Goal: Information Seeking & Learning: Find specific fact

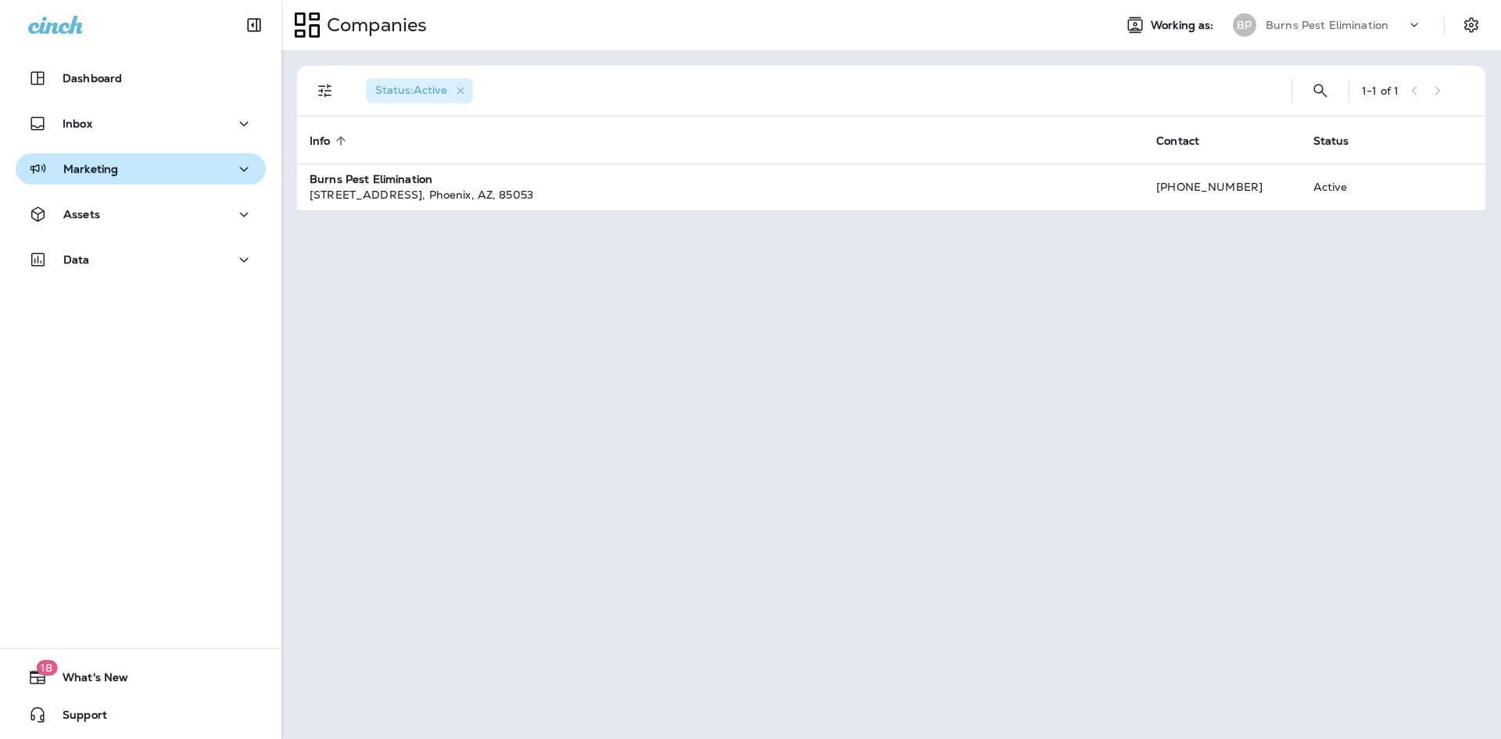
click at [167, 169] on div "Marketing" at bounding box center [140, 170] width 225 height 20
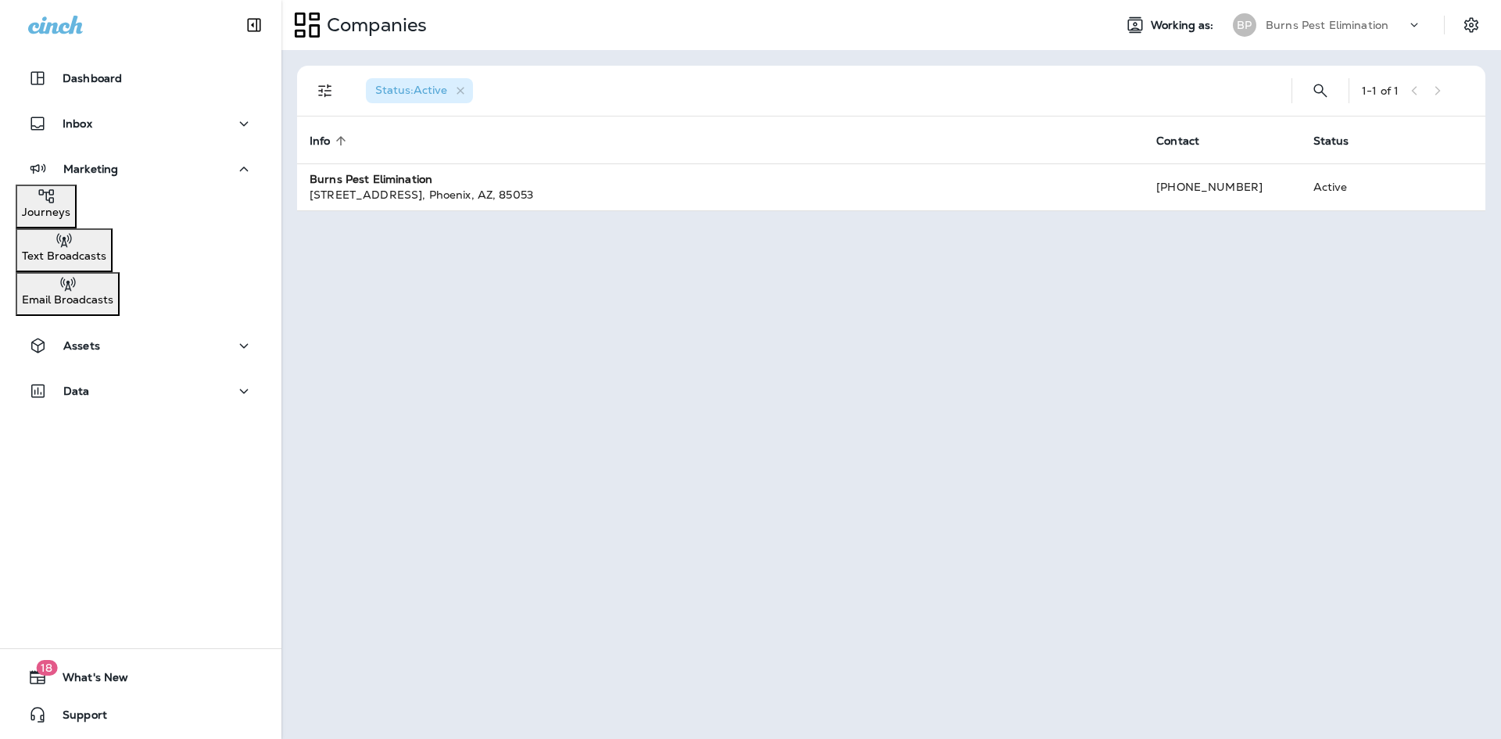
click at [70, 214] on div "Journeys" at bounding box center [46, 202] width 48 height 31
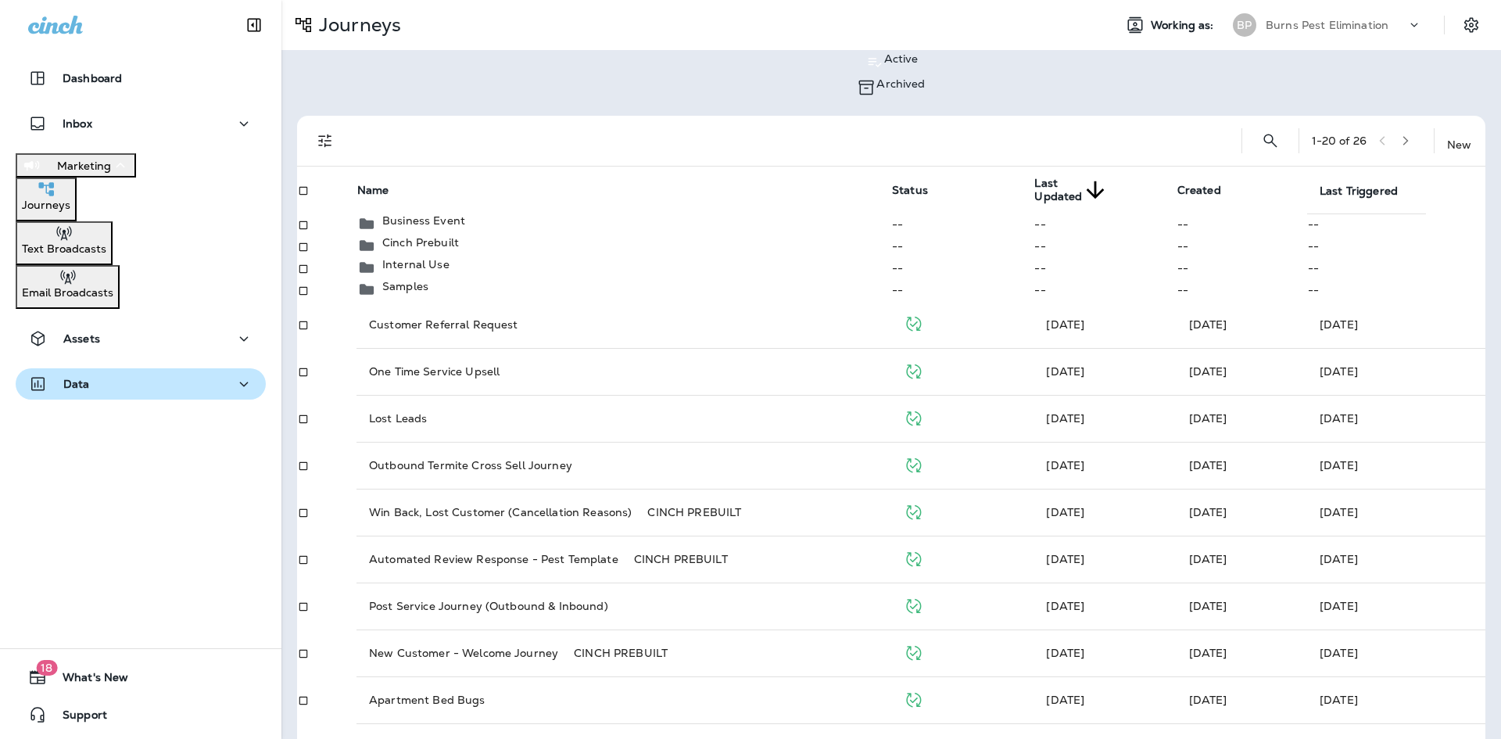
click at [170, 382] on div "Data" at bounding box center [140, 385] width 225 height 20
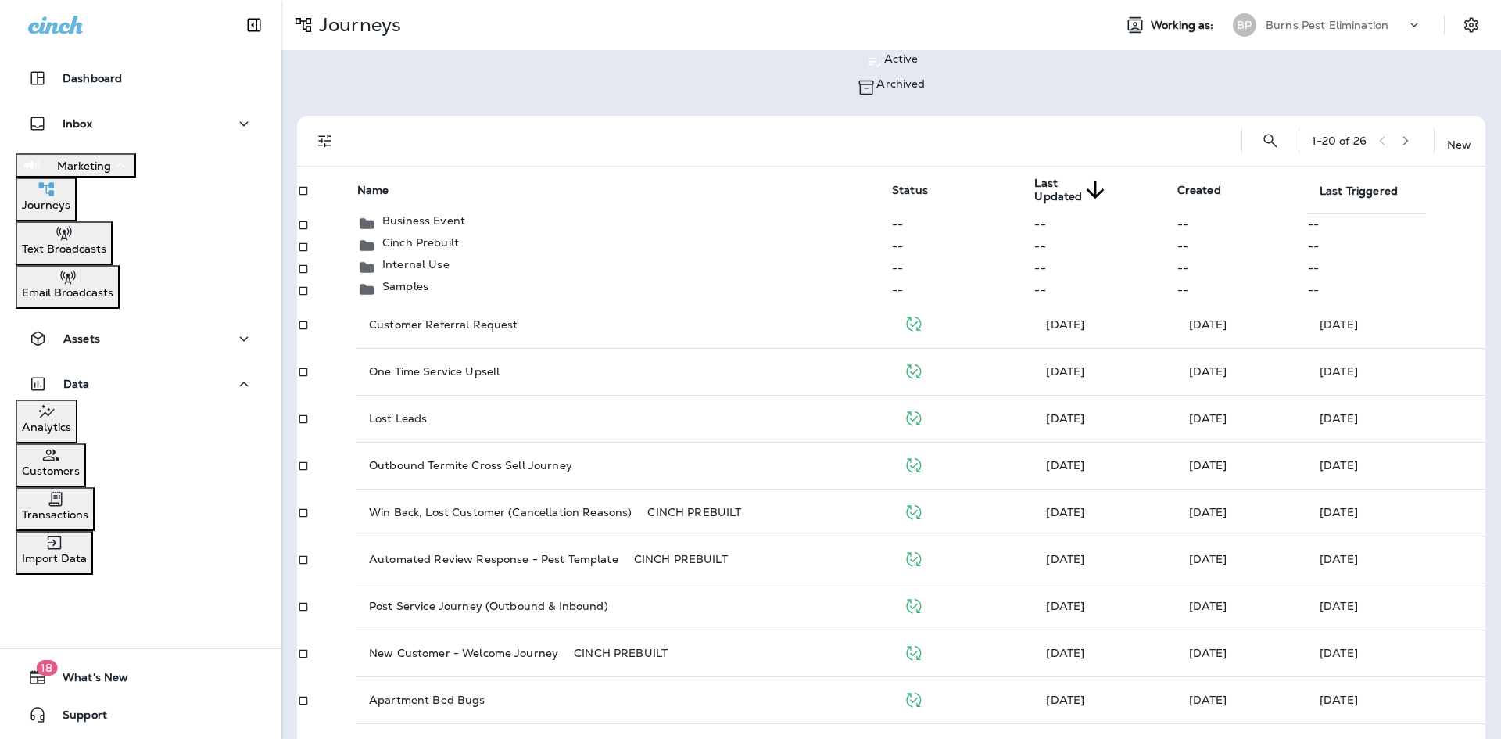
click at [71, 417] on div "Analytics" at bounding box center [46, 417] width 49 height 31
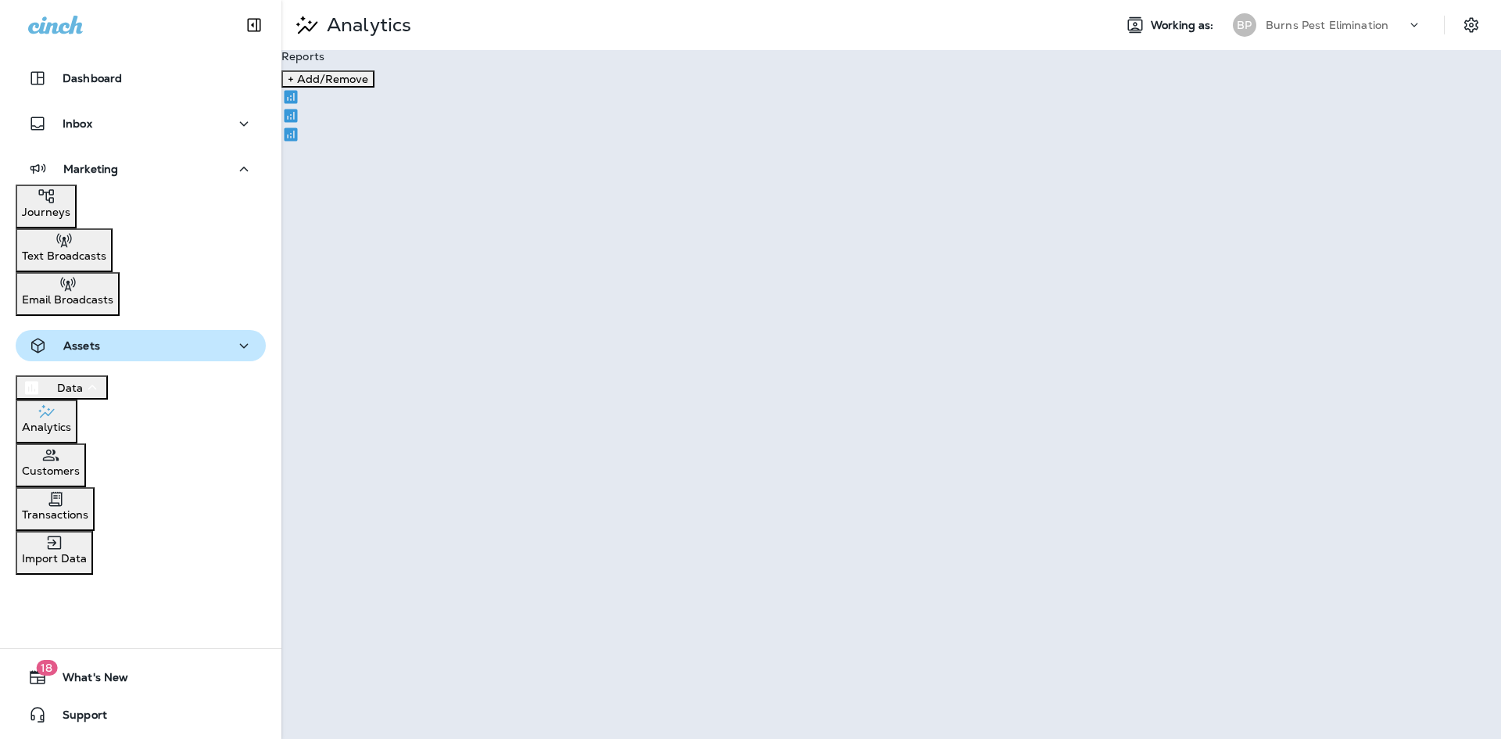
click at [211, 346] on button "Assets" at bounding box center [141, 345] width 250 height 31
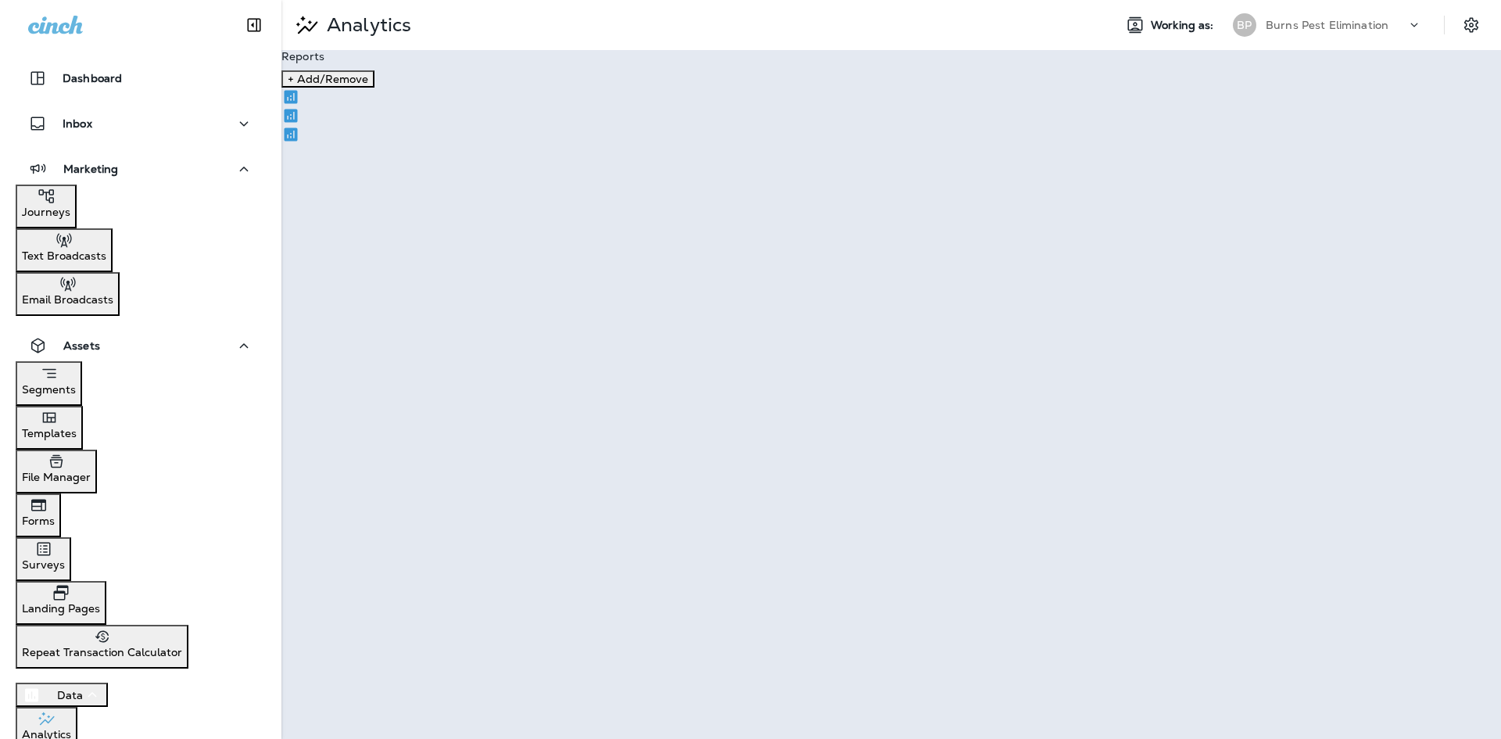
click at [76, 370] on div "Segments" at bounding box center [49, 380] width 54 height 32
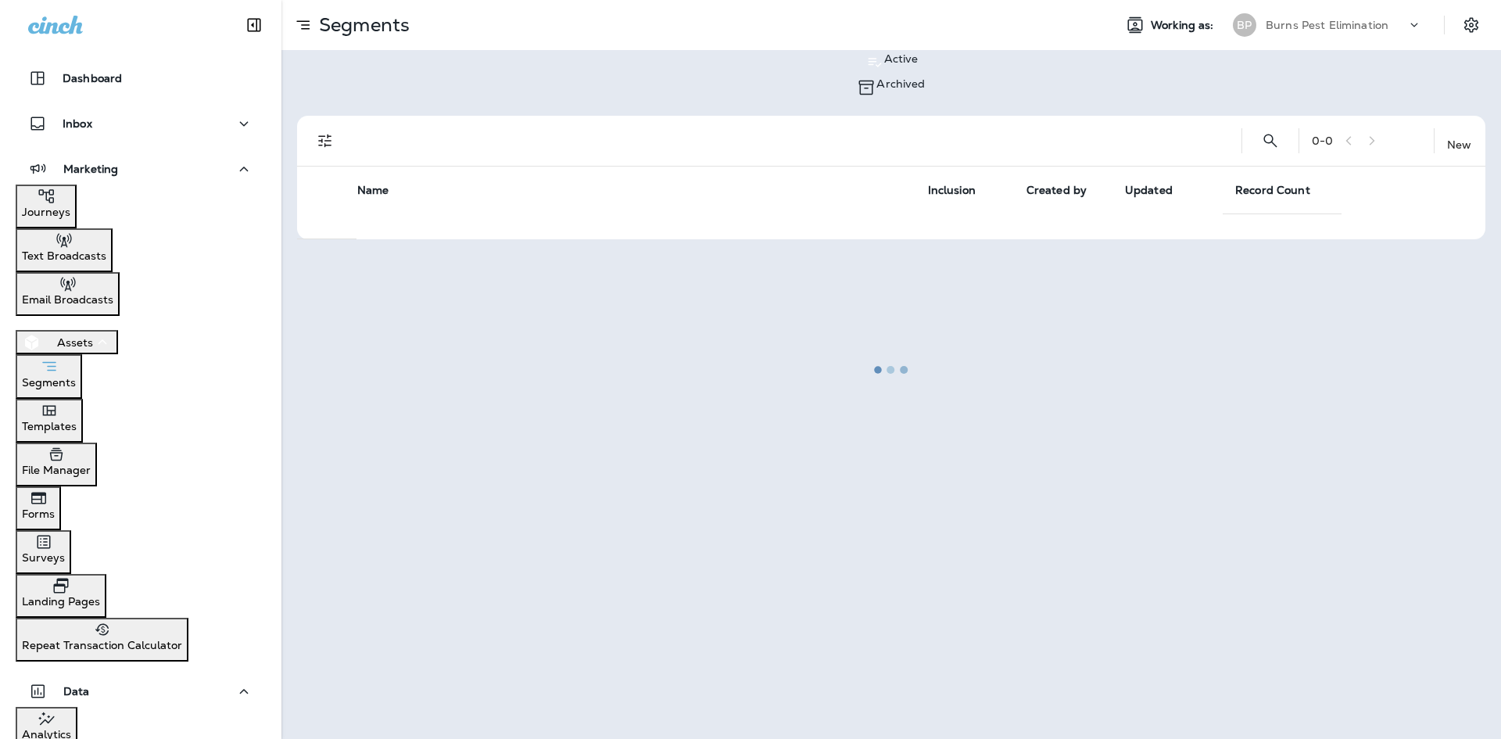
drag, startPoint x: 205, startPoint y: 335, endPoint x: 181, endPoint y: 536, distance: 202.3
click at [112, 336] on div "Assets" at bounding box center [67, 342] width 90 height 20
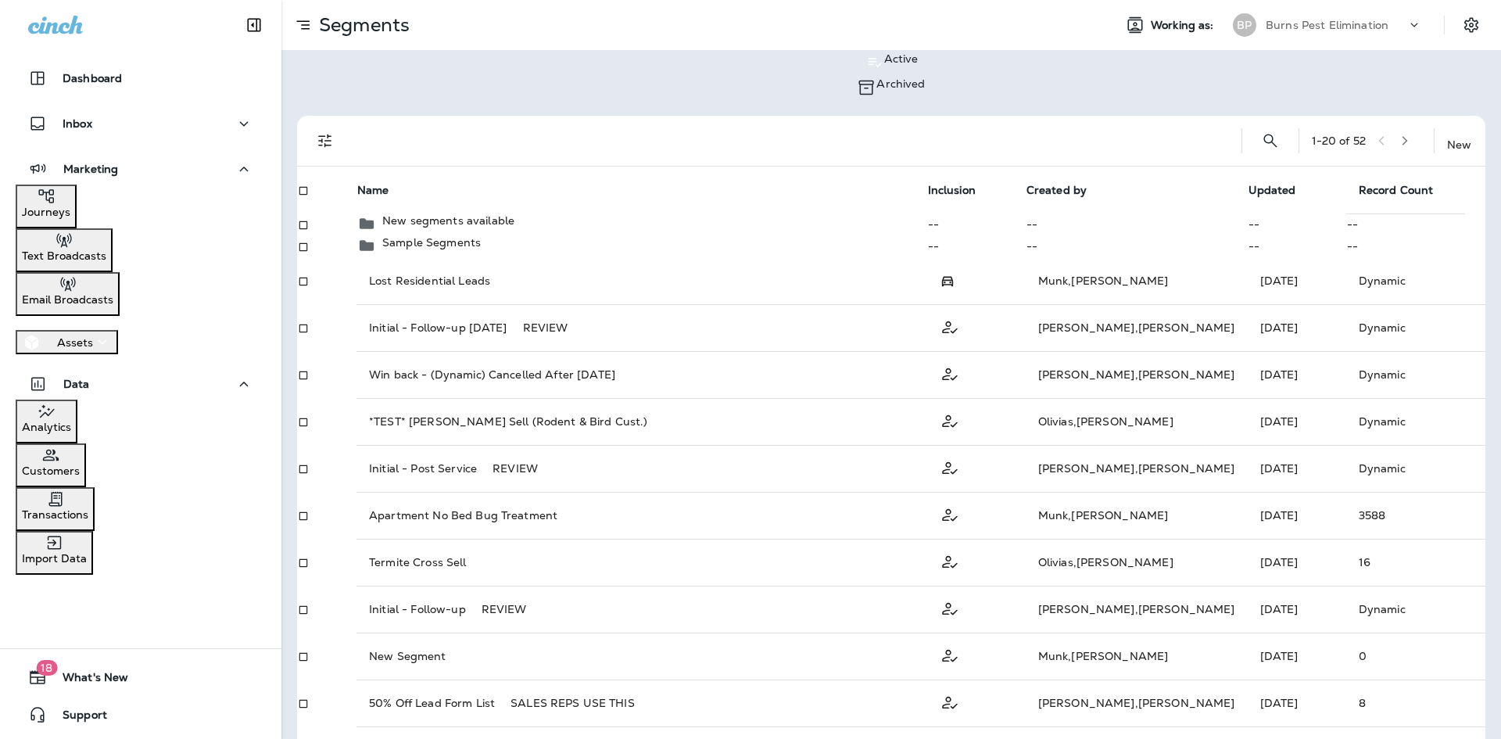
click at [71, 429] on div "Analytics" at bounding box center [46, 417] width 49 height 31
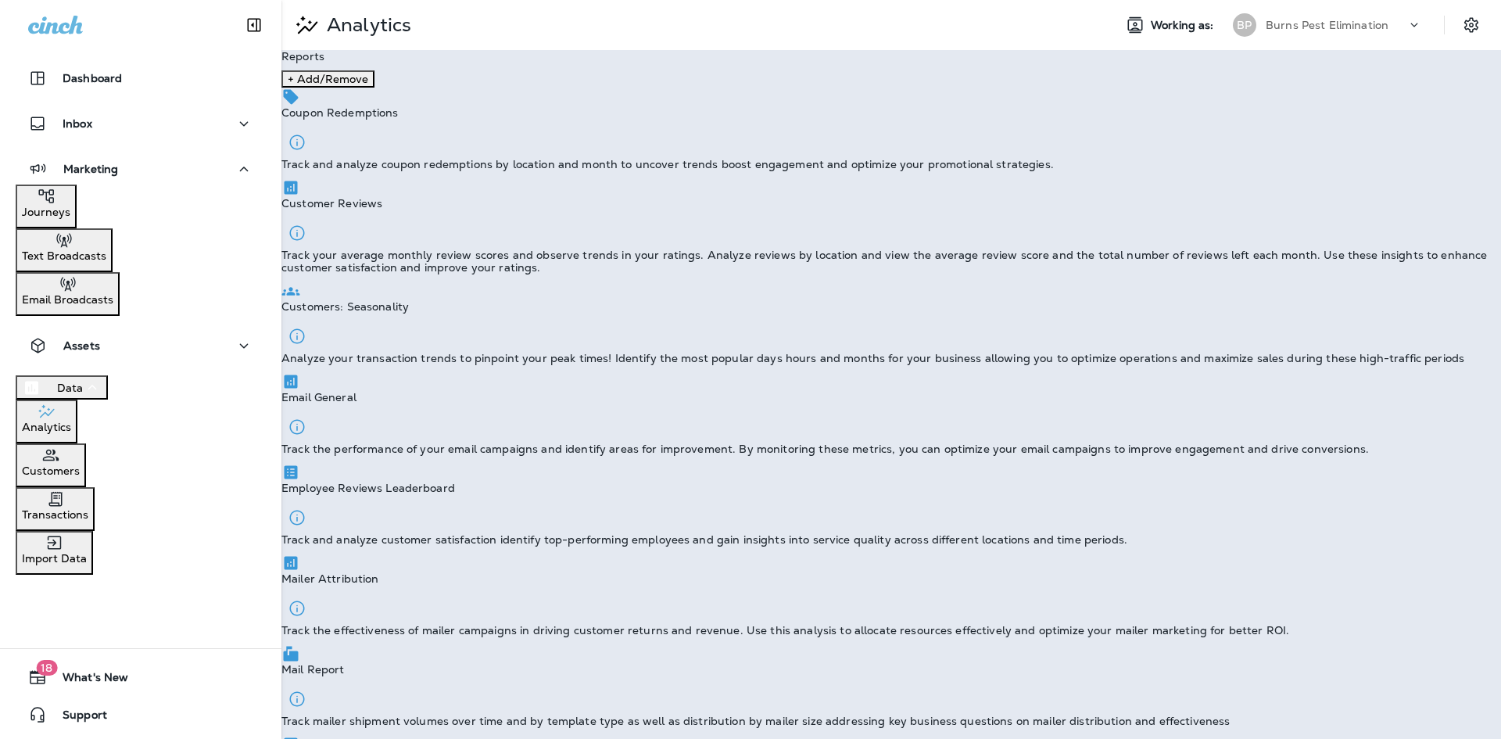
click at [71, 422] on div "Analytics" at bounding box center [46, 417] width 49 height 31
click at [80, 465] on p "Customers" at bounding box center [51, 471] width 58 height 13
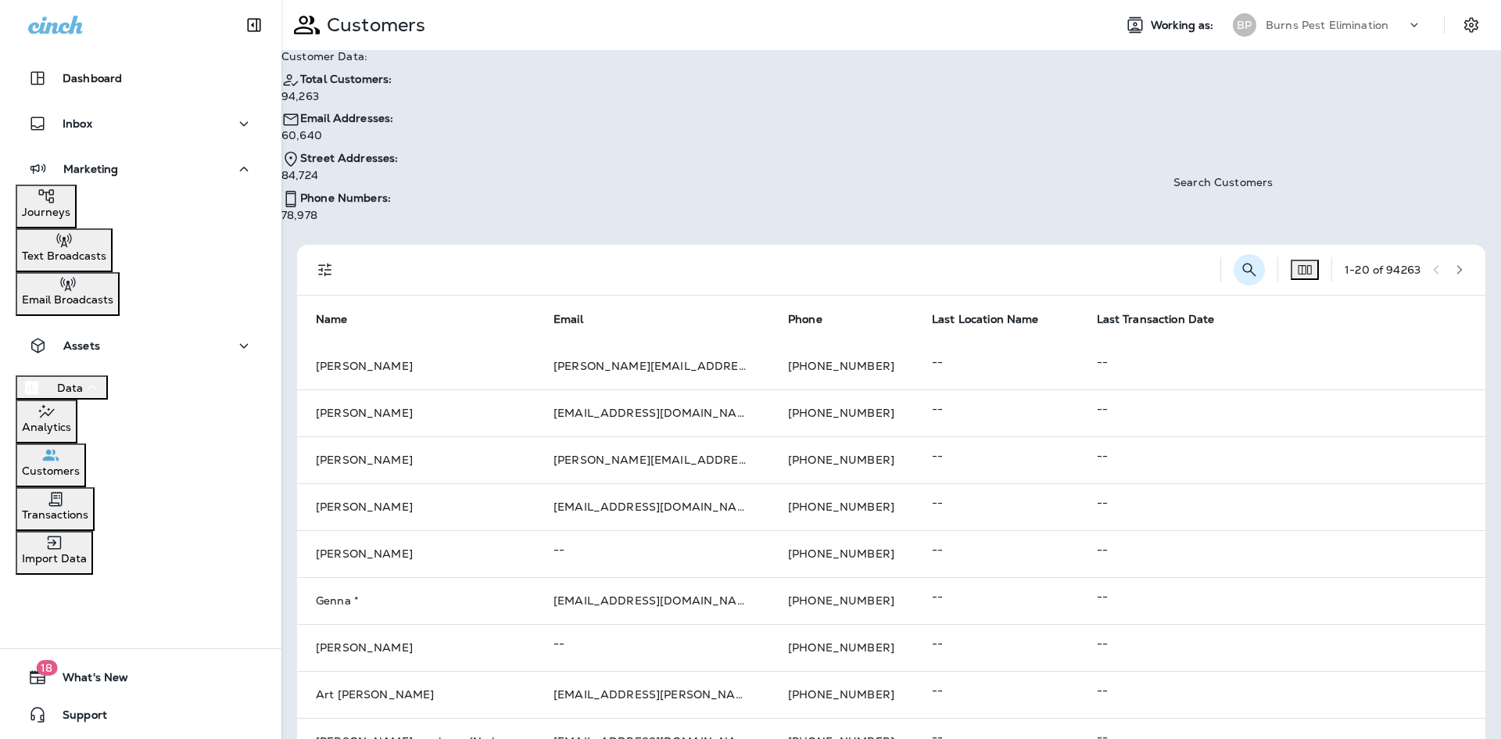
click at [1240, 260] on icon "Search Customers" at bounding box center [1249, 269] width 19 height 19
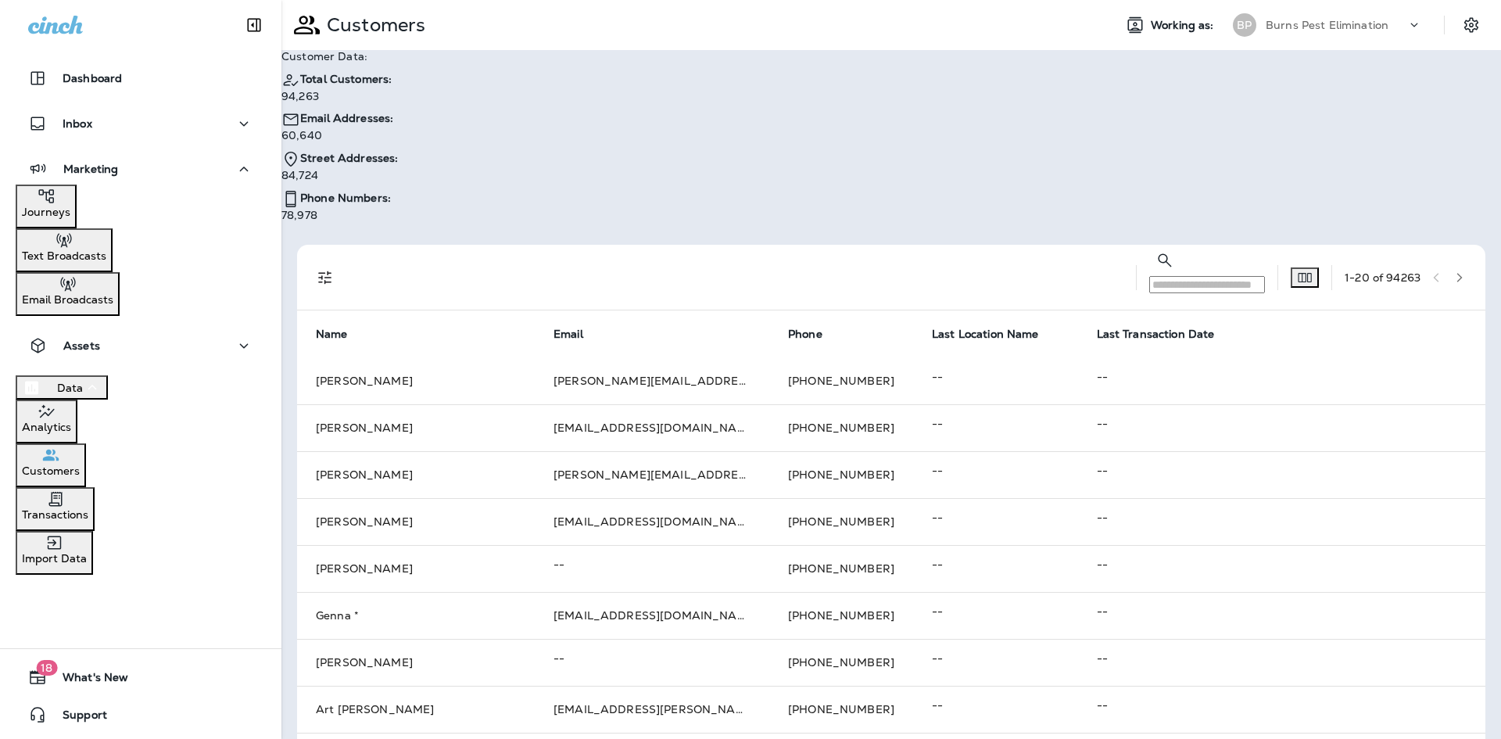
click at [1150, 276] on input "text" at bounding box center [1208, 284] width 116 height 17
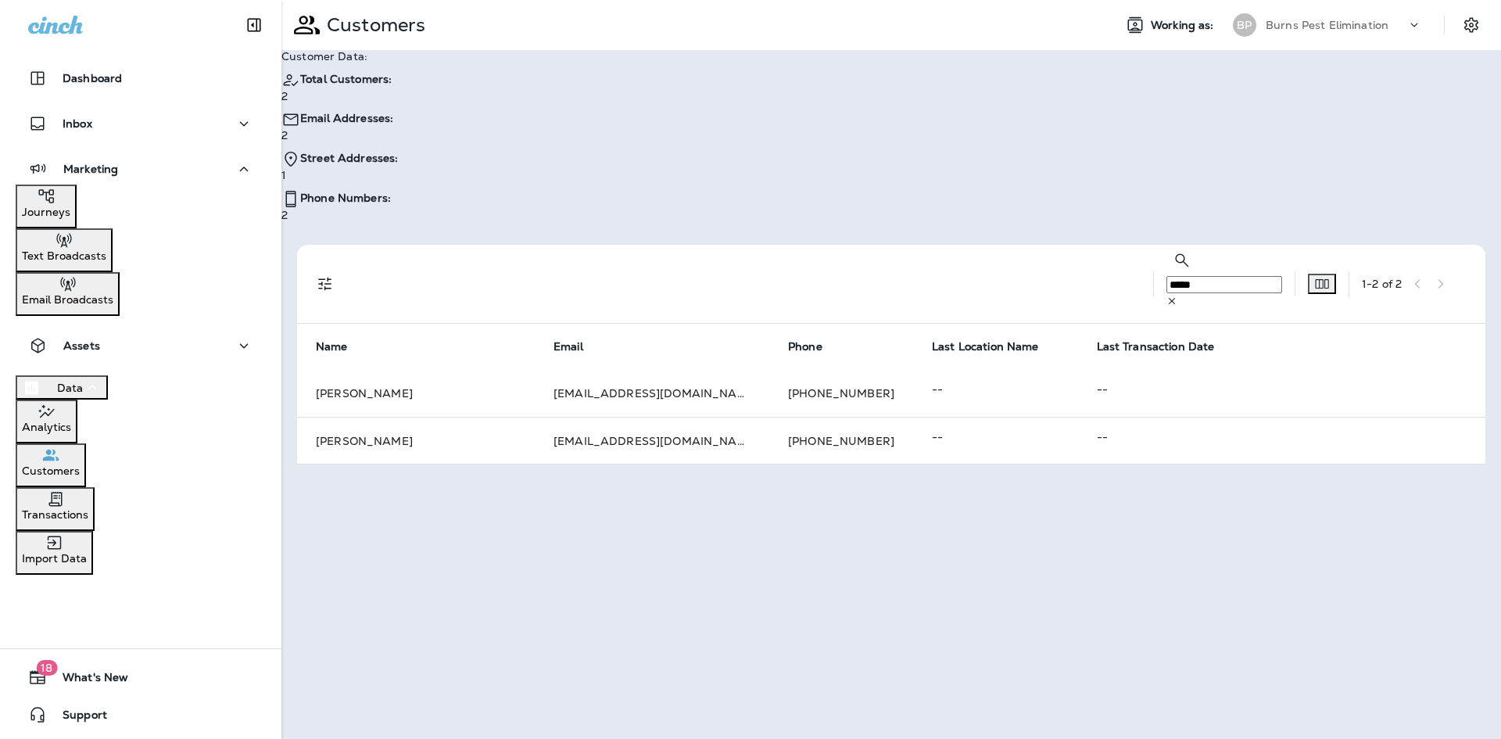
click at [1167, 276] on input "*****" at bounding box center [1225, 284] width 116 height 17
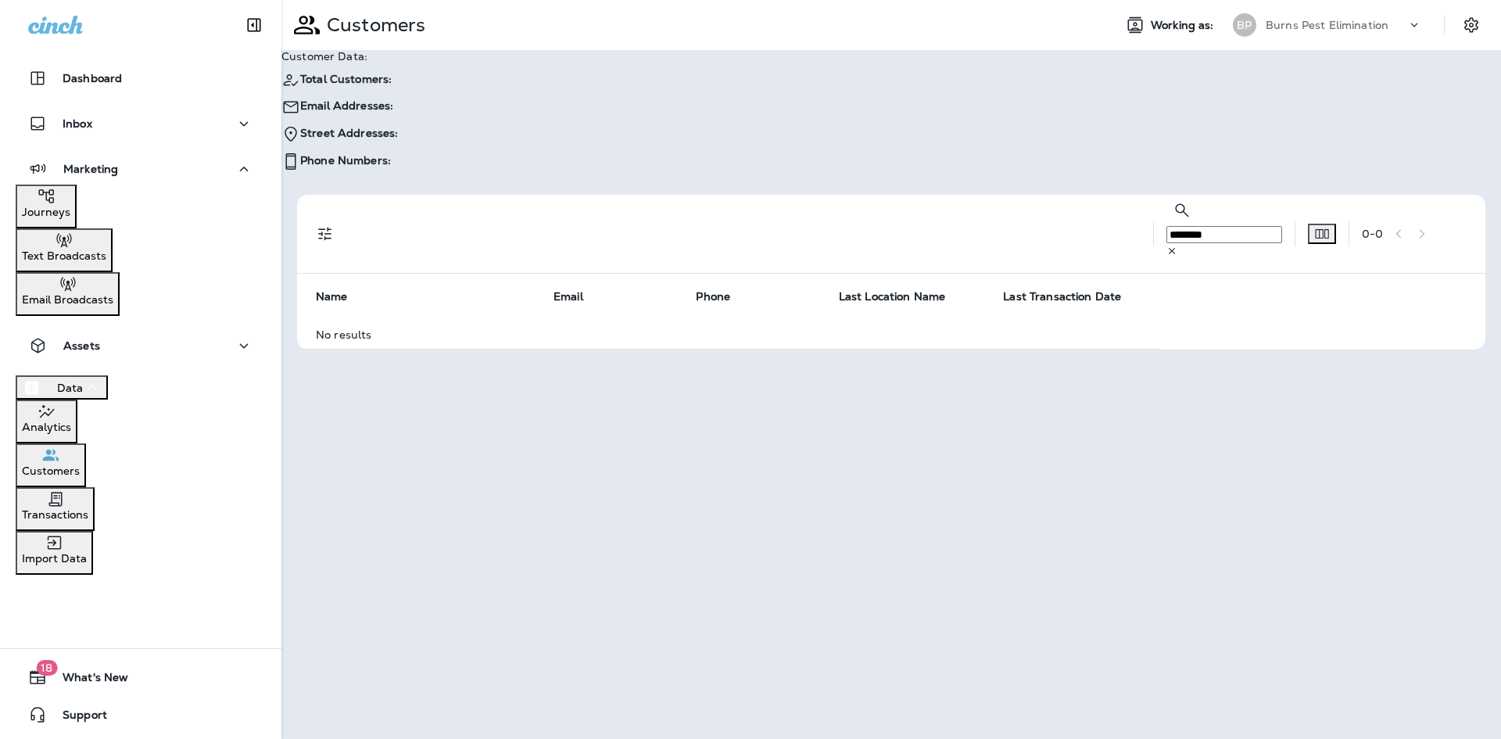
type input "********"
click at [1178, 246] on icon at bounding box center [1172, 251] width 11 height 11
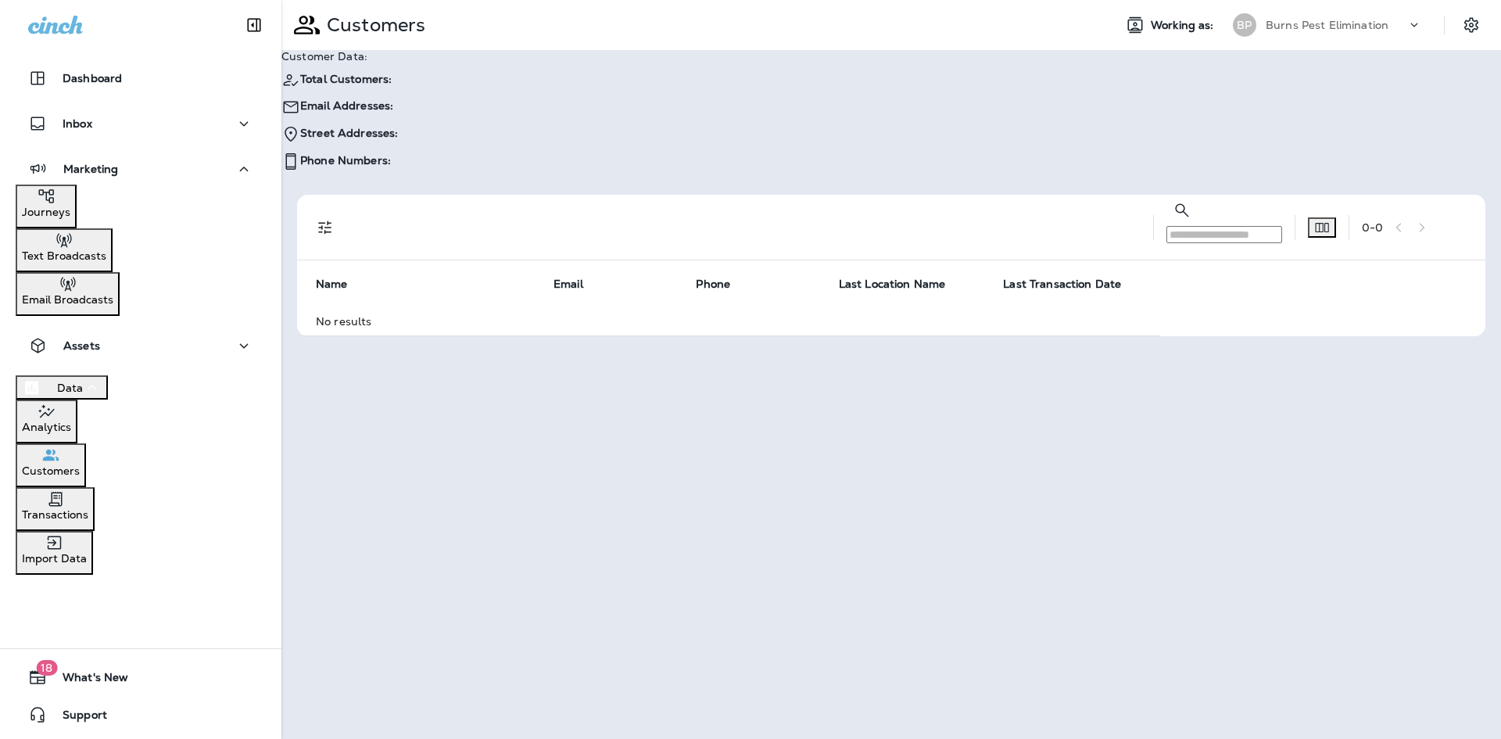
click at [1208, 226] on input "text" at bounding box center [1225, 234] width 116 height 17
paste input "**********"
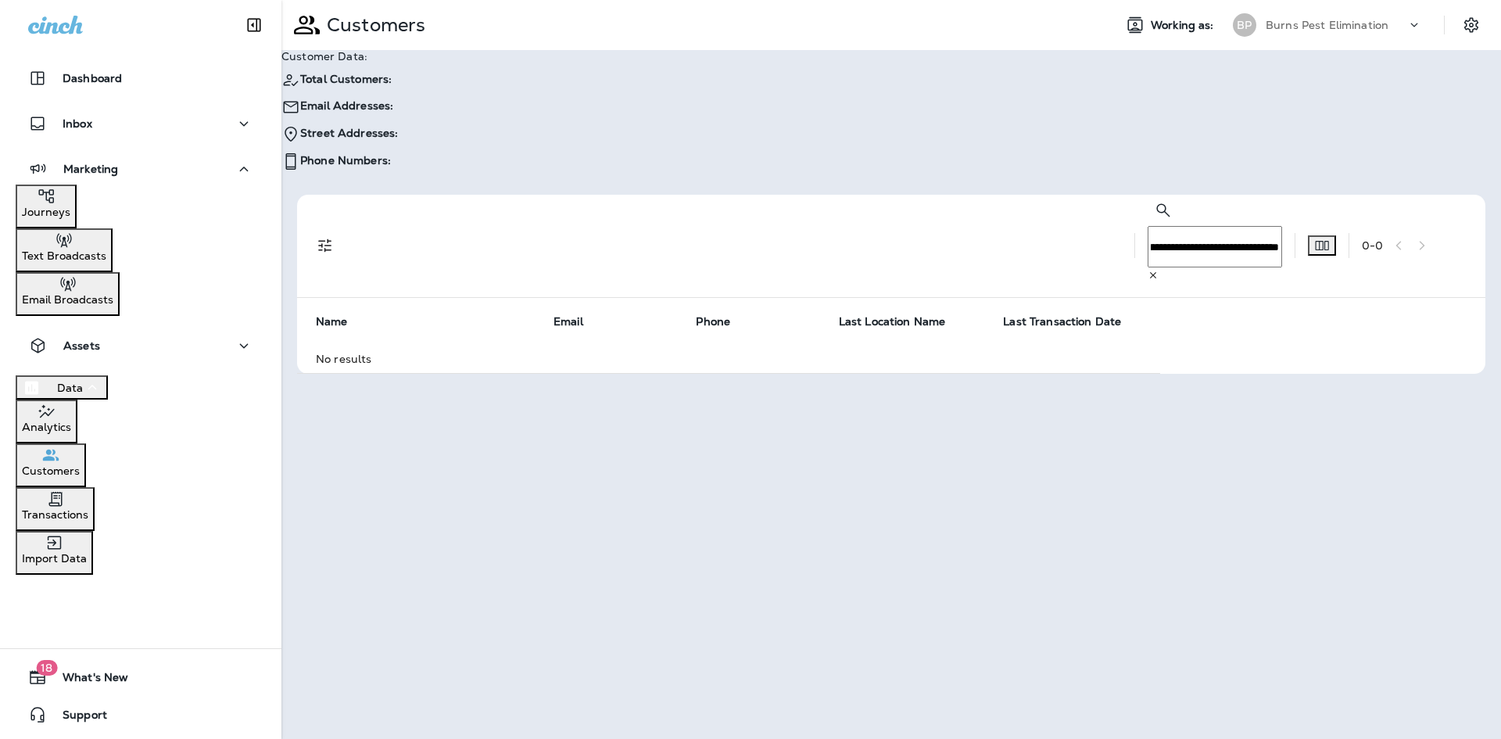
type input "**********"
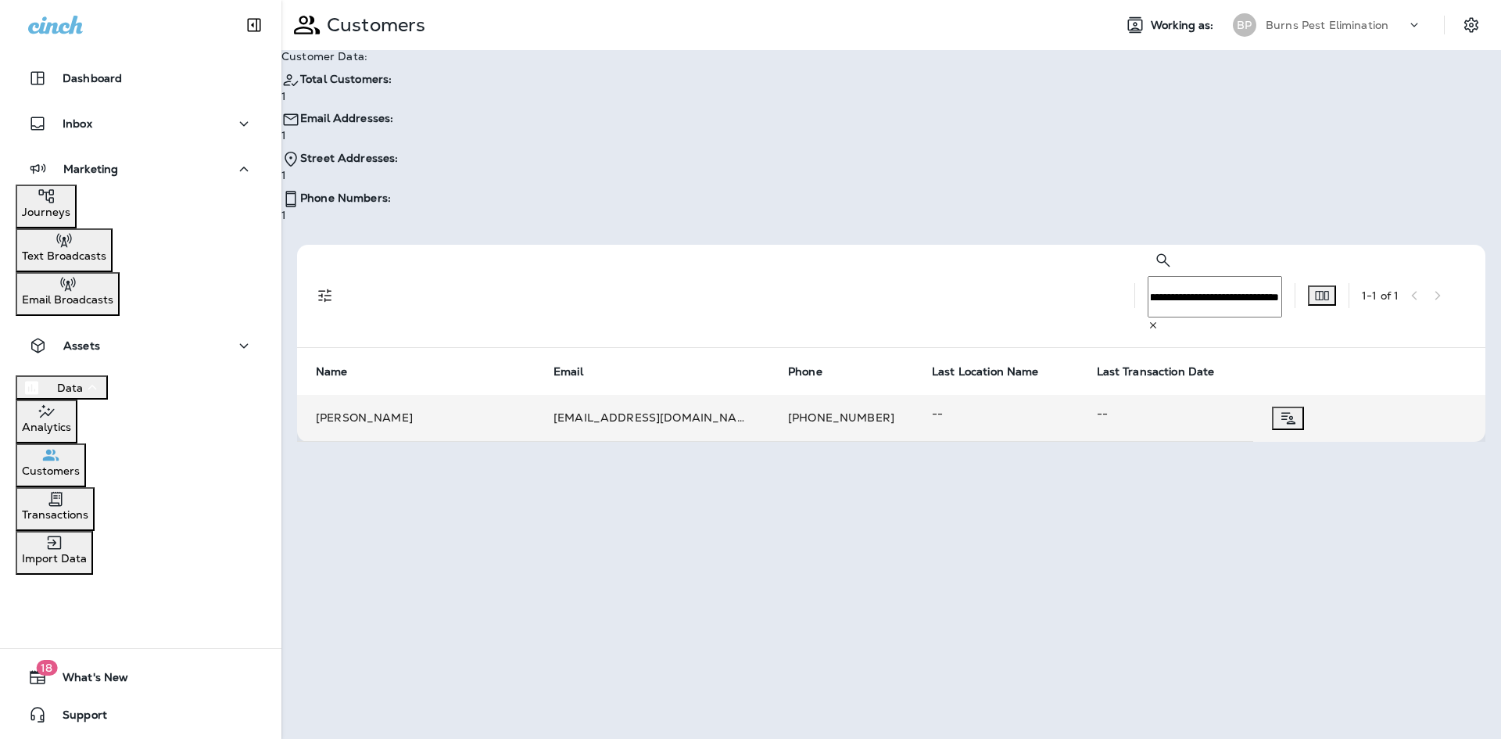
click at [755, 395] on td "[EMAIL_ADDRESS][DOMAIN_NAME]" at bounding box center [652, 418] width 235 height 47
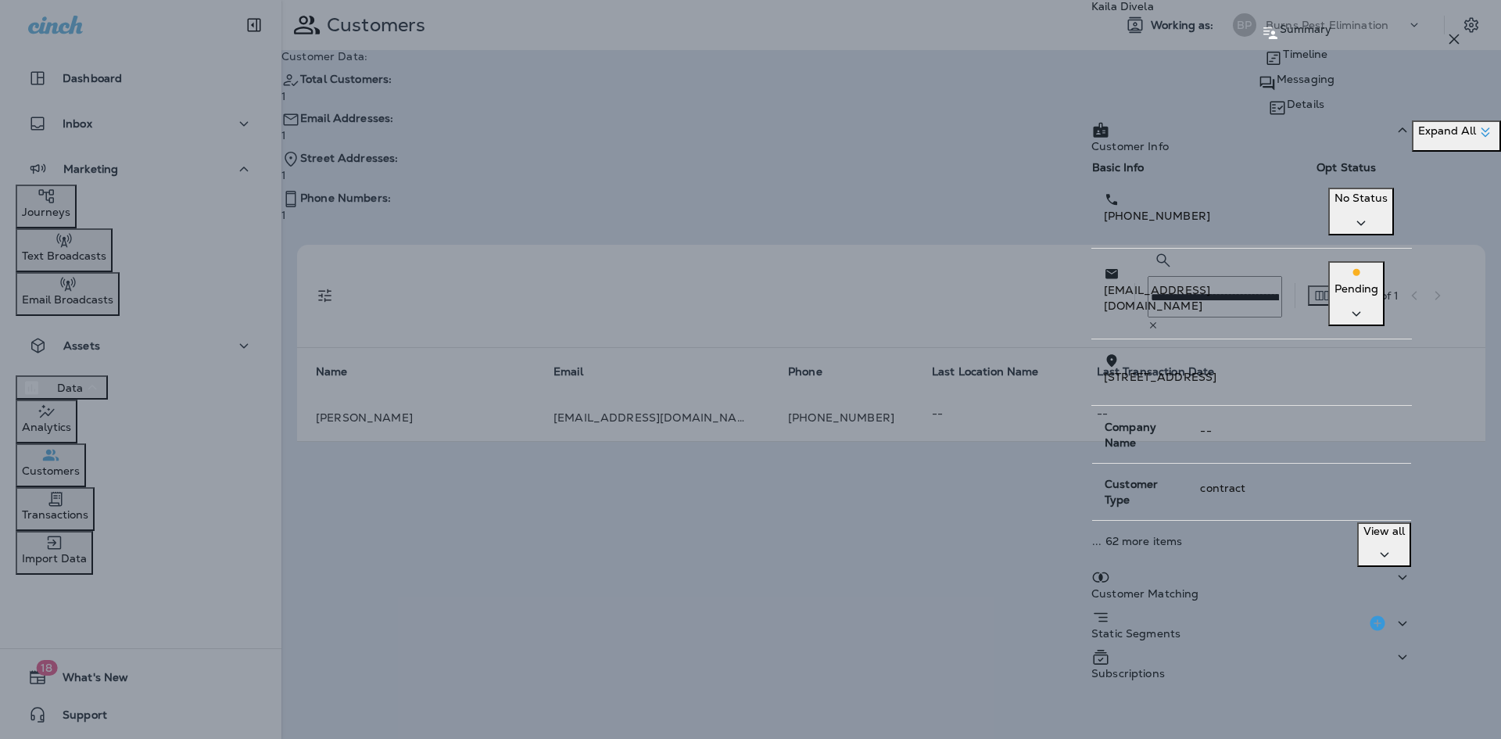
scroll to position [33, 0]
click at [1229, 648] on div "Subscriptions" at bounding box center [1252, 668] width 321 height 40
click at [1283, 60] on p "Timeline" at bounding box center [1305, 54] width 45 height 13
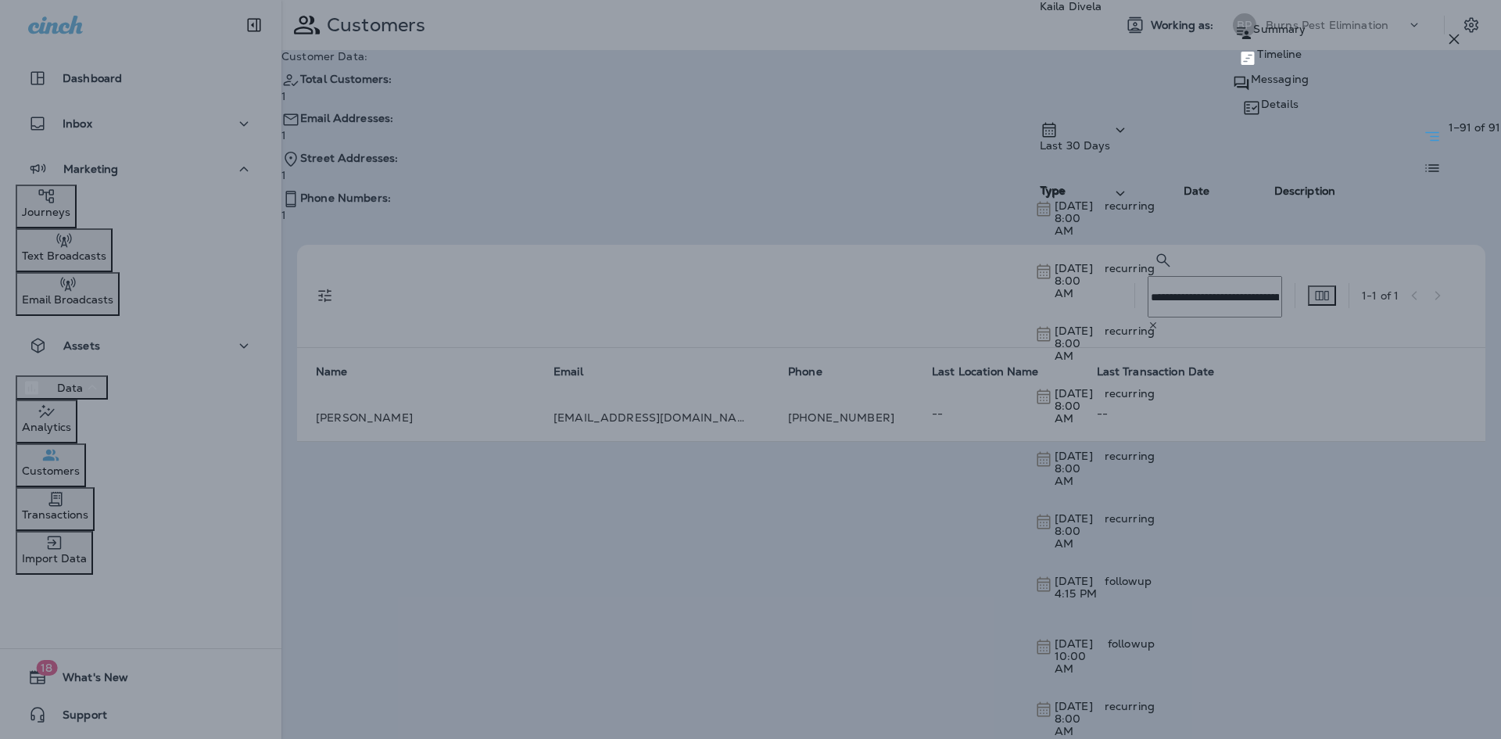
click at [1254, 35] on p "Summary" at bounding box center [1280, 29] width 52 height 13
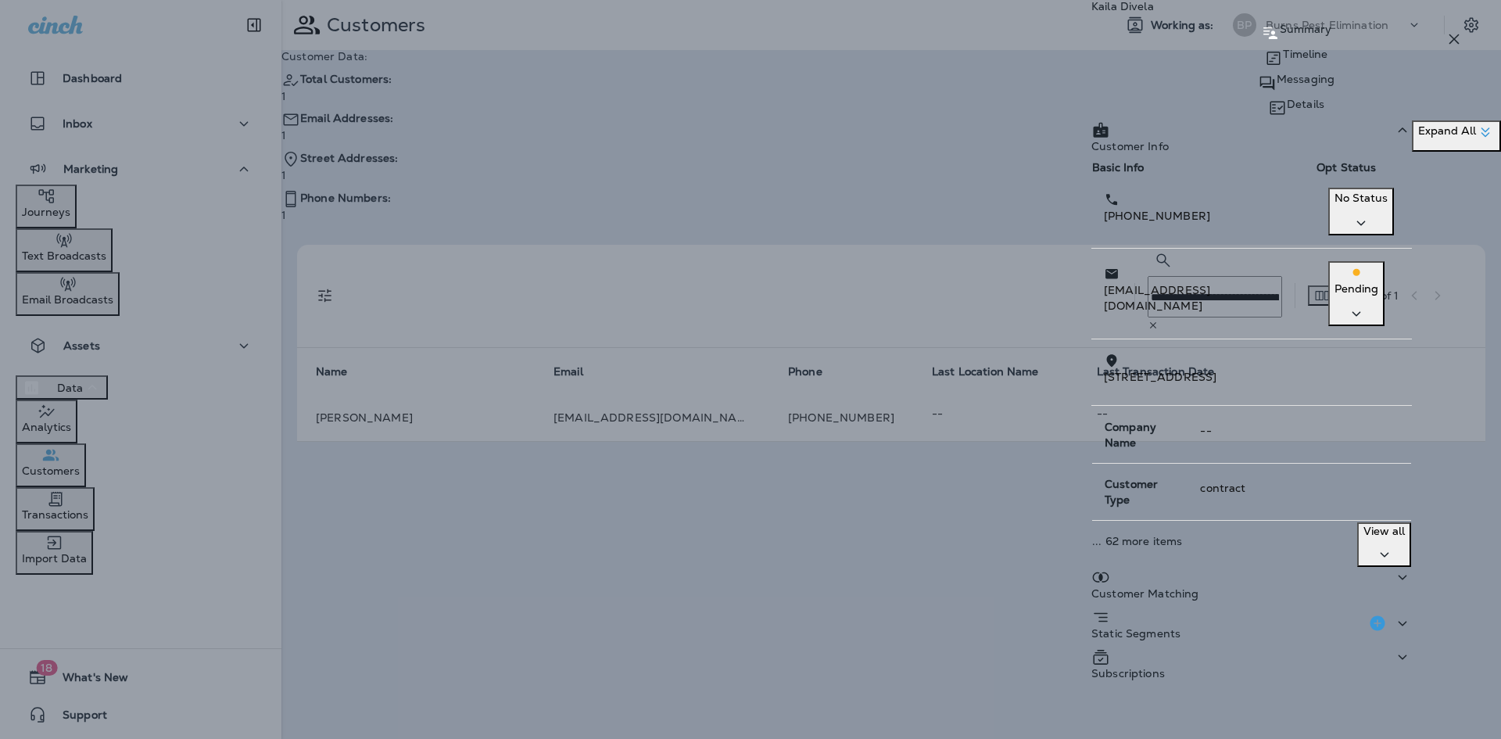
scroll to position [33, 0]
click at [1144, 648] on div "Subscriptions" at bounding box center [1252, 668] width 321 height 40
click at [1092, 737] on span "Commercial ..." at bounding box center [1123, 750] width 63 height 27
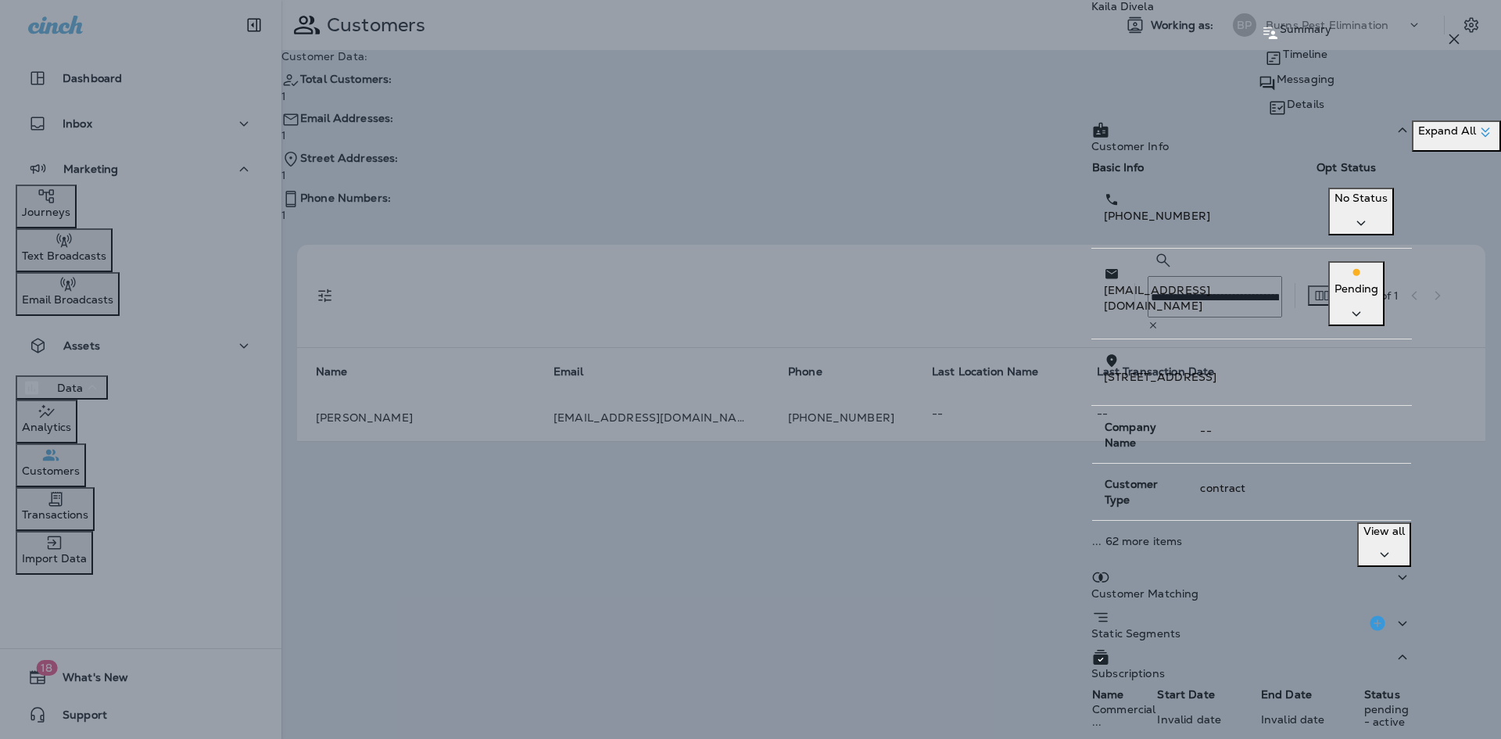
click at [1412, 568] on icon at bounding box center [1403, 578] width 19 height 20
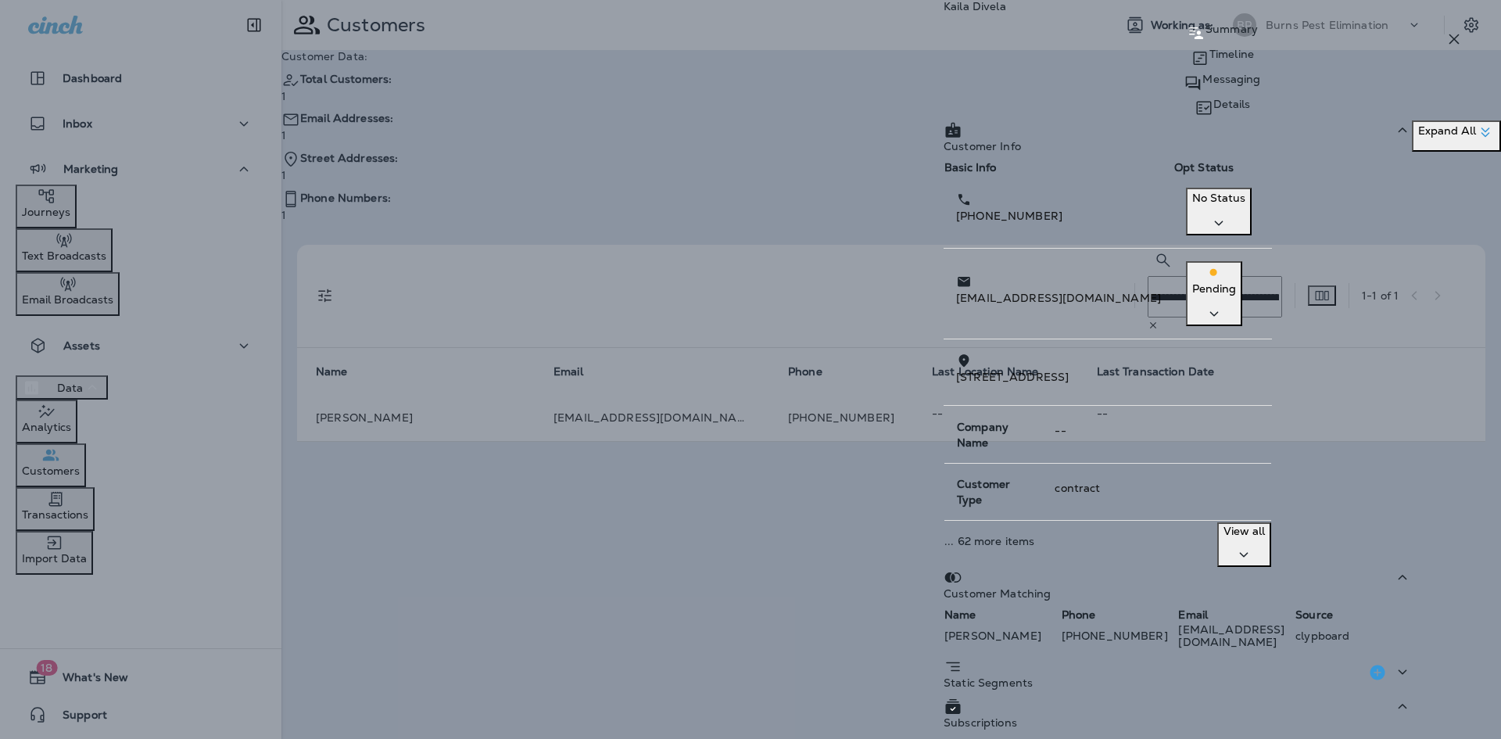
click at [1412, 662] on icon at bounding box center [1403, 672] width 19 height 20
click at [1210, 60] on p "Timeline" at bounding box center [1232, 54] width 45 height 13
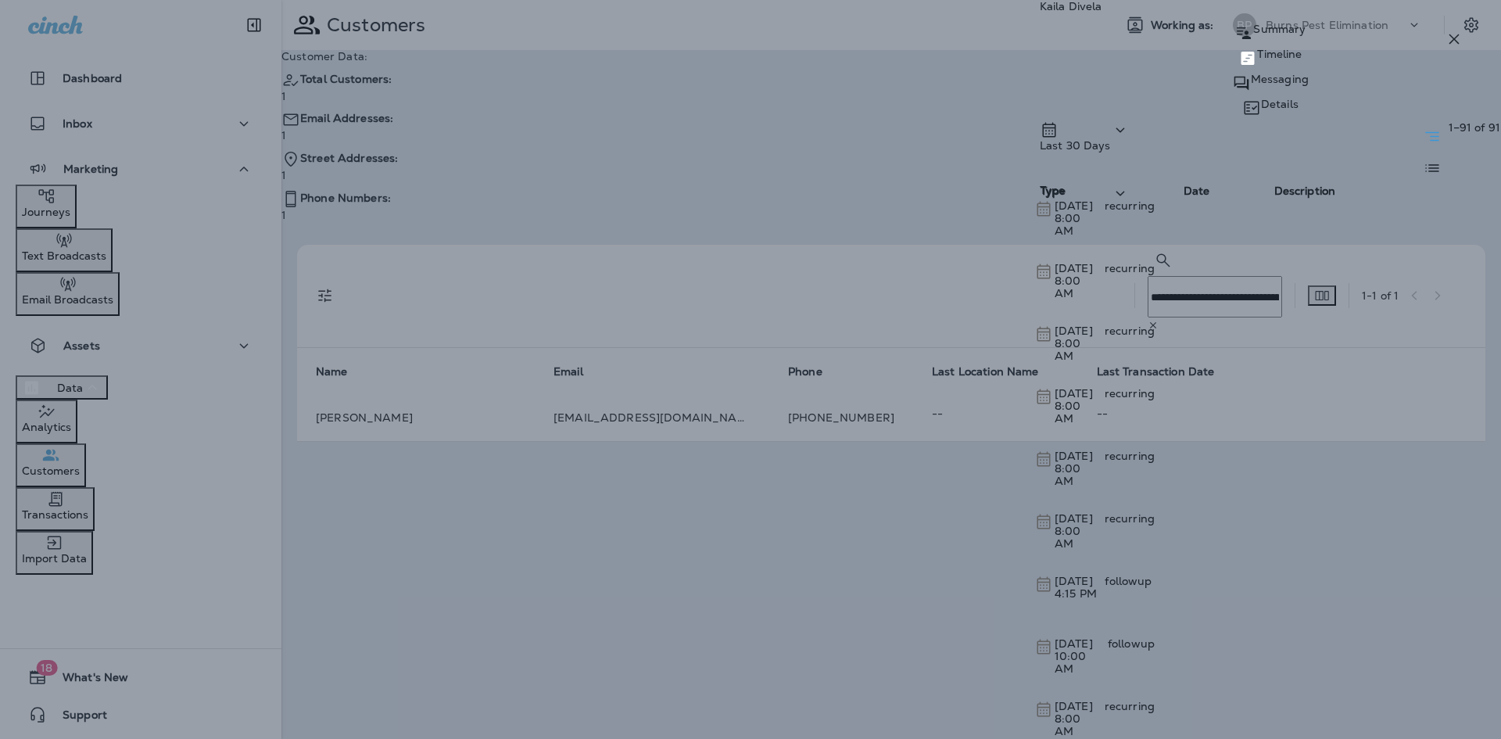
scroll to position [1720, 0]
click at [1283, 85] on p "Messaging" at bounding box center [1280, 79] width 58 height 13
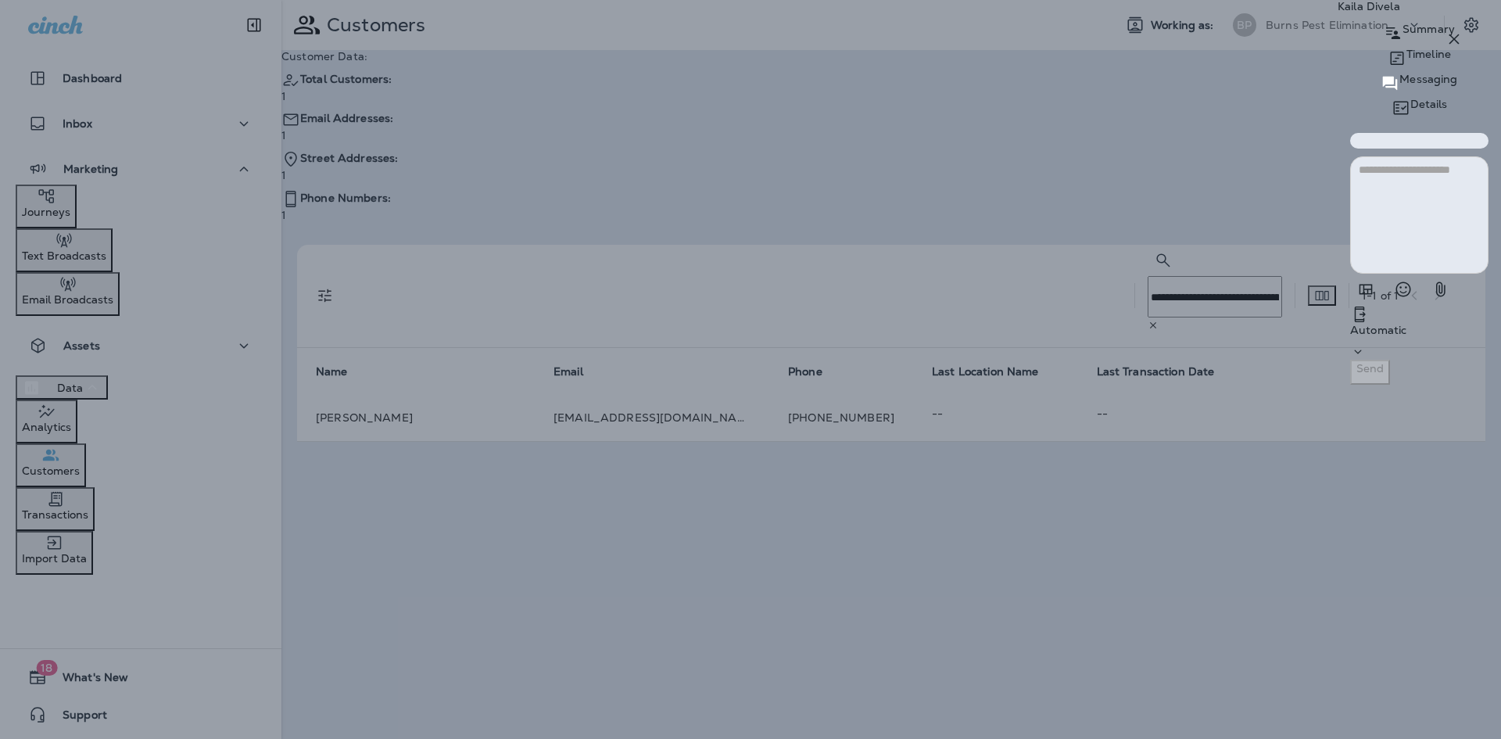
click at [1394, 102] on icon at bounding box center [1401, 108] width 15 height 13
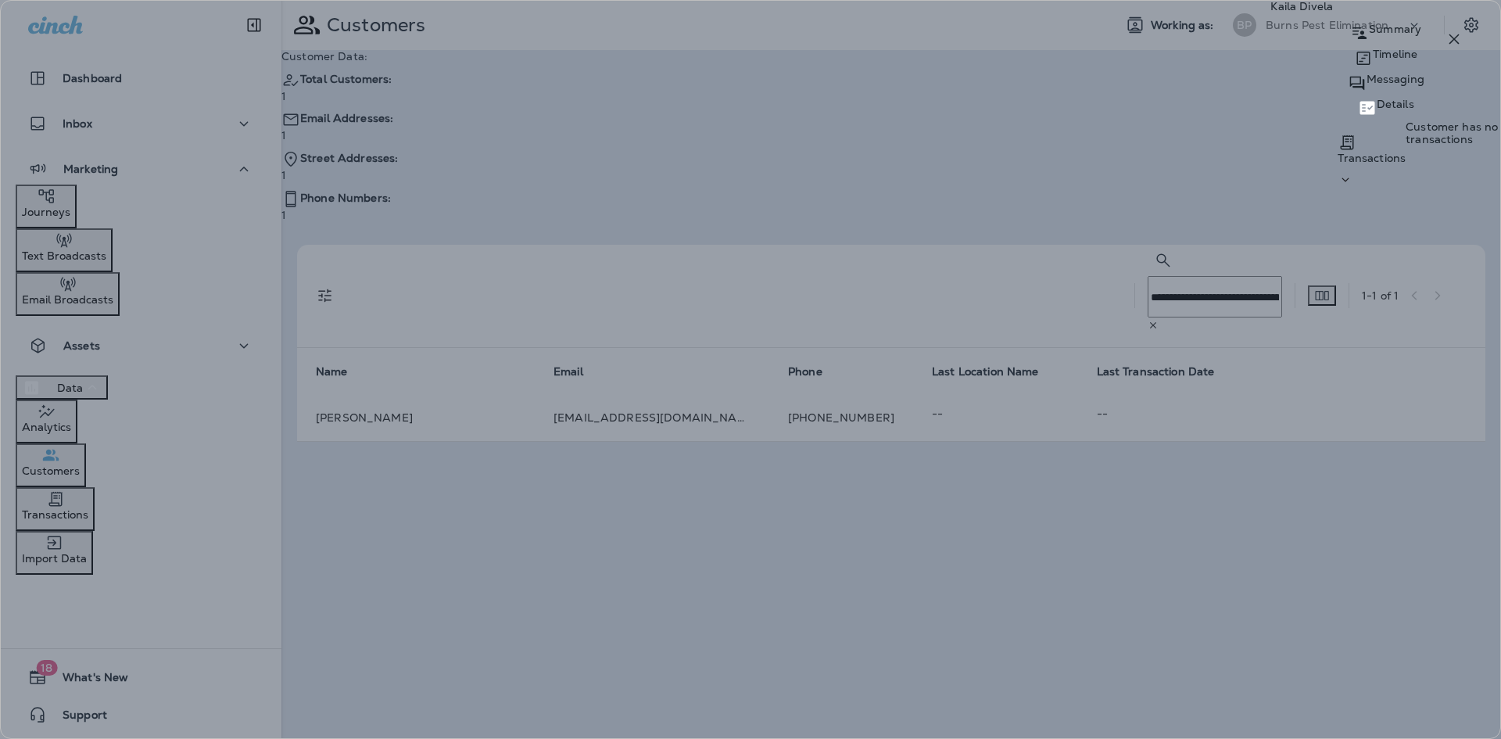
click at [1369, 35] on p "Summary" at bounding box center [1395, 29] width 52 height 13
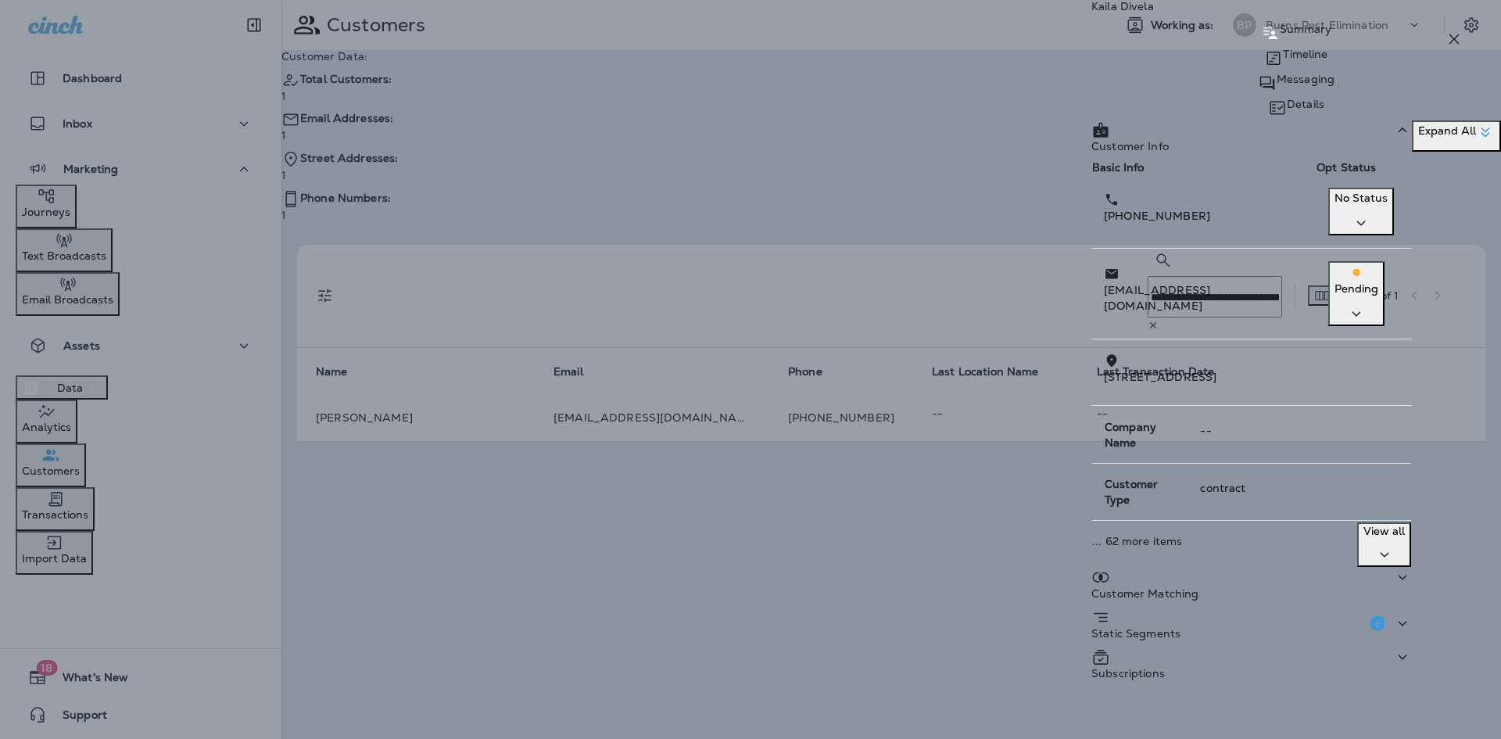
click at [1372, 106] on div "Kaila Divela Summary Timeline Messaging Details Customer Info Basic Info Opt St…" at bounding box center [1297, 343] width 410 height 687
click at [1325, 98] on p "Details" at bounding box center [1306, 104] width 38 height 13
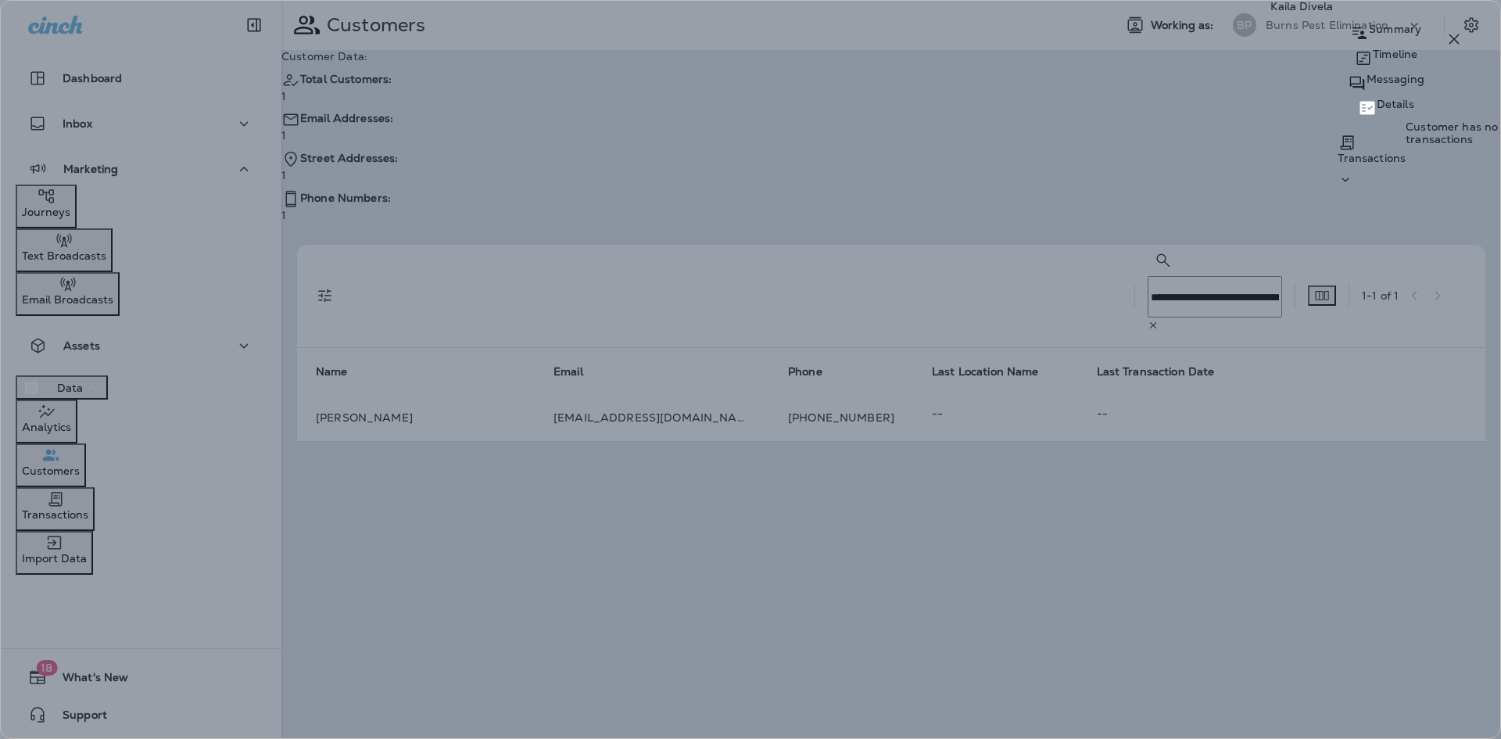
click at [1338, 165] on div "Transactions" at bounding box center [1372, 160] width 68 height 55
click at [1229, 234] on p "Schedules" at bounding box center [1198, 240] width 72 height 13
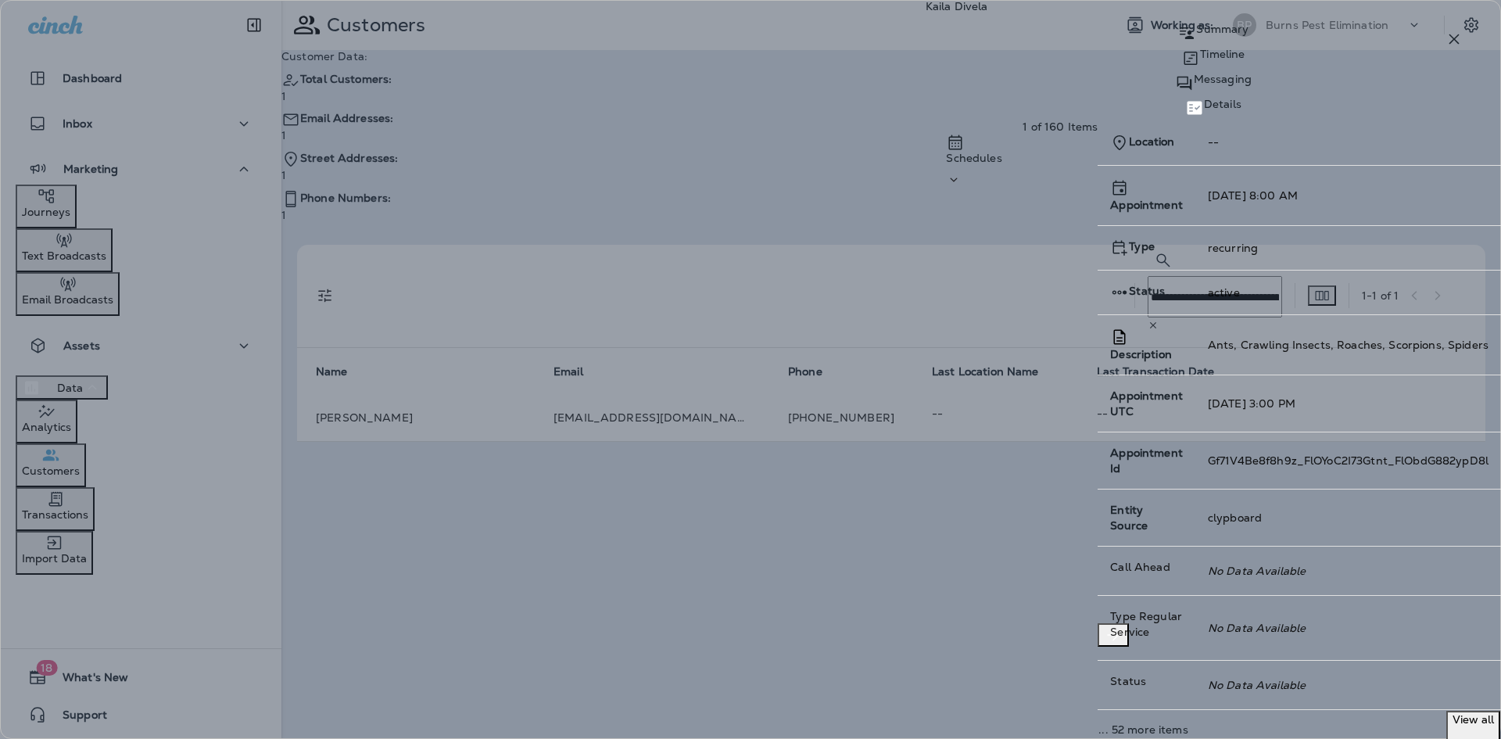
scroll to position [29, 0]
click at [1451, 34] on icon "button" at bounding box center [1454, 39] width 19 height 19
